Goal: Task Accomplishment & Management: Manage account settings

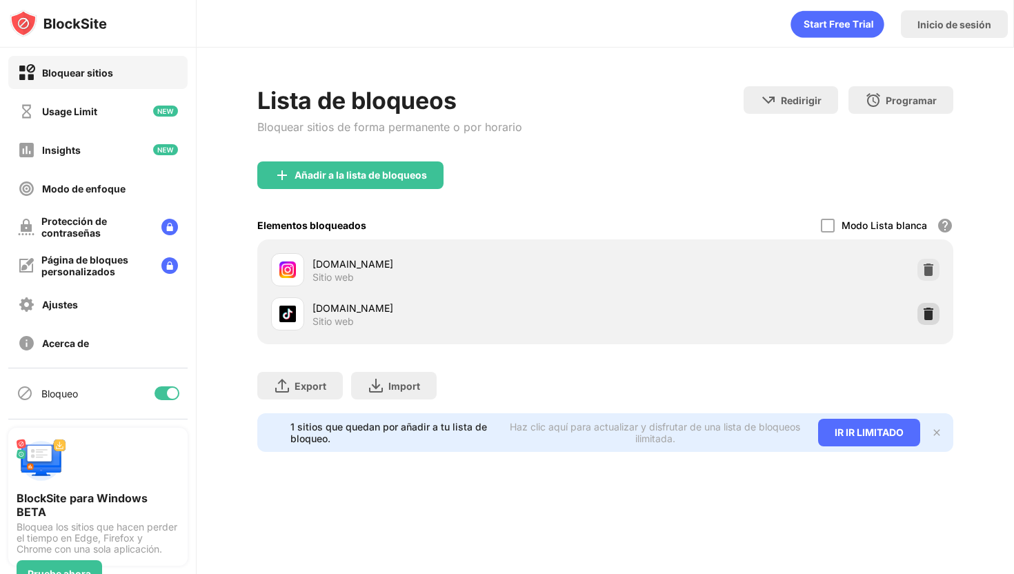
click at [937, 317] on div at bounding box center [929, 314] width 22 height 22
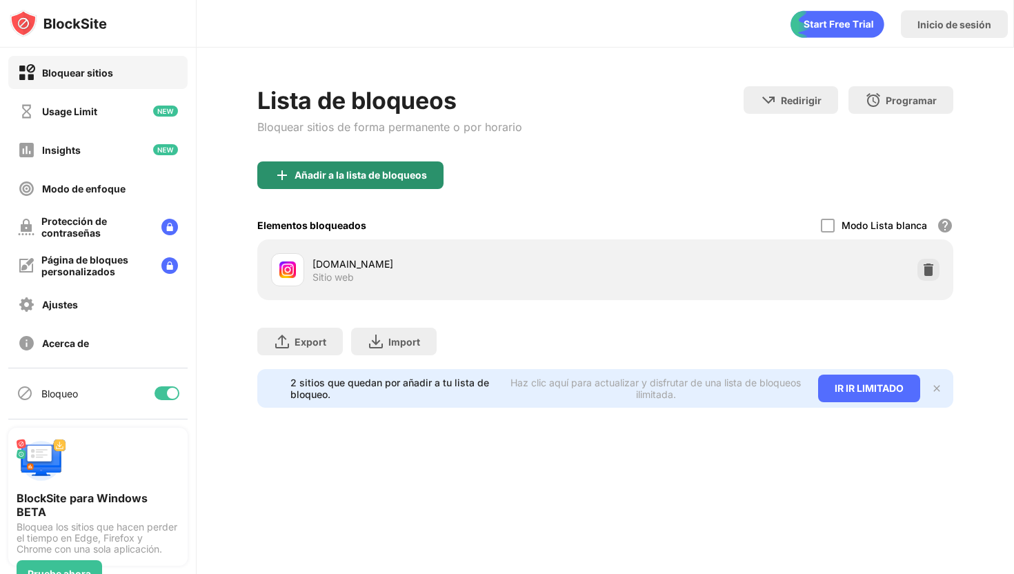
click at [411, 177] on div "Añadir a la lista de bloqueos" at bounding box center [361, 175] width 133 height 11
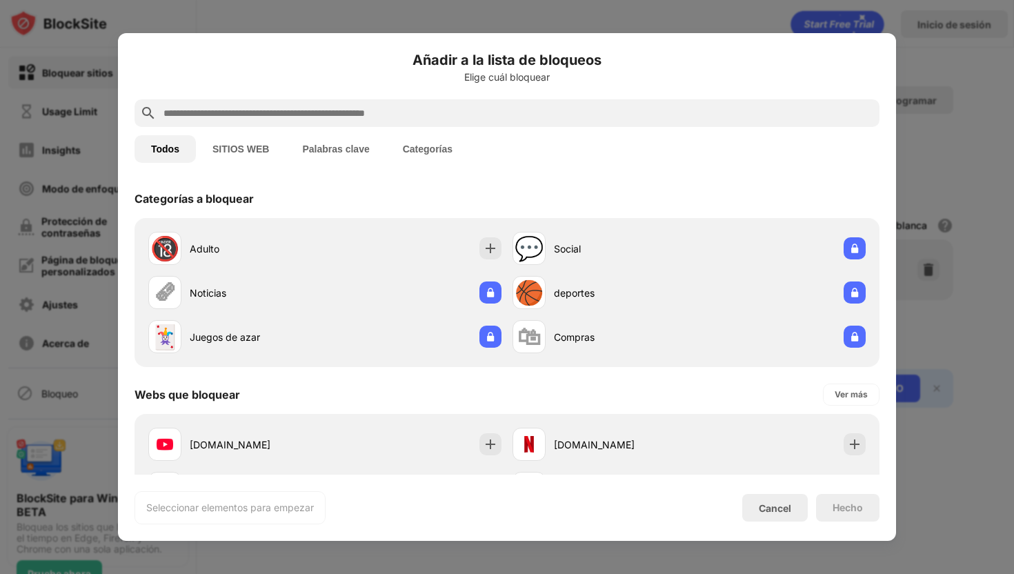
click at [500, 117] on input "text" at bounding box center [518, 113] width 712 height 17
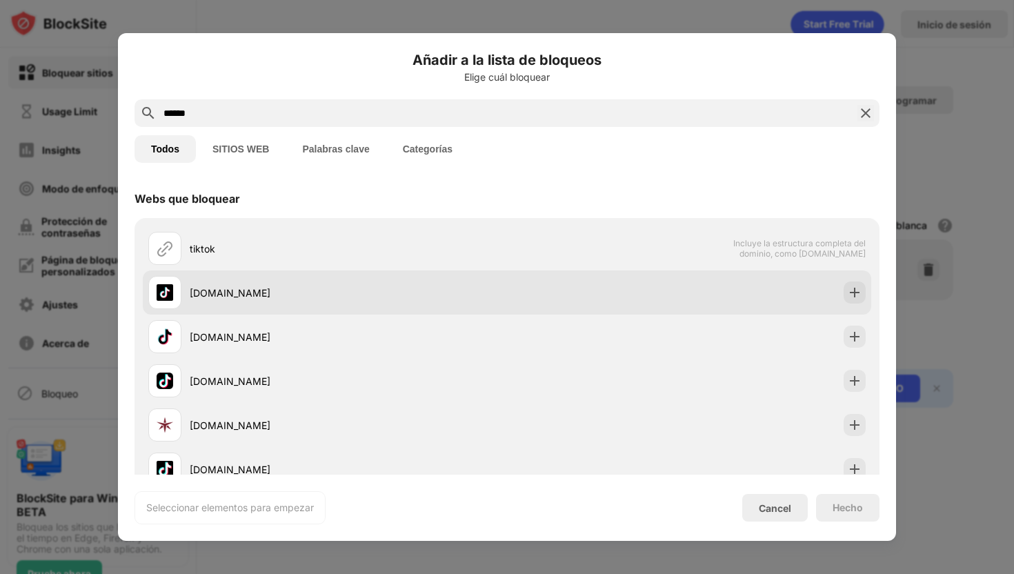
type input "******"
click at [865, 293] on div at bounding box center [855, 293] width 22 height 22
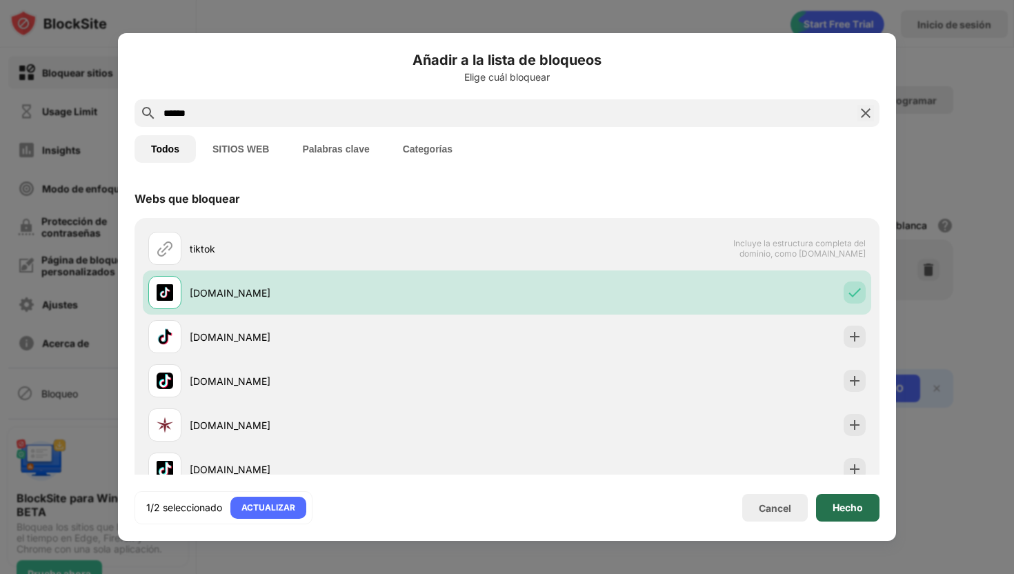
click at [835, 516] on div "Hecho" at bounding box center [847, 508] width 63 height 28
